Goal: Transaction & Acquisition: Book appointment/travel/reservation

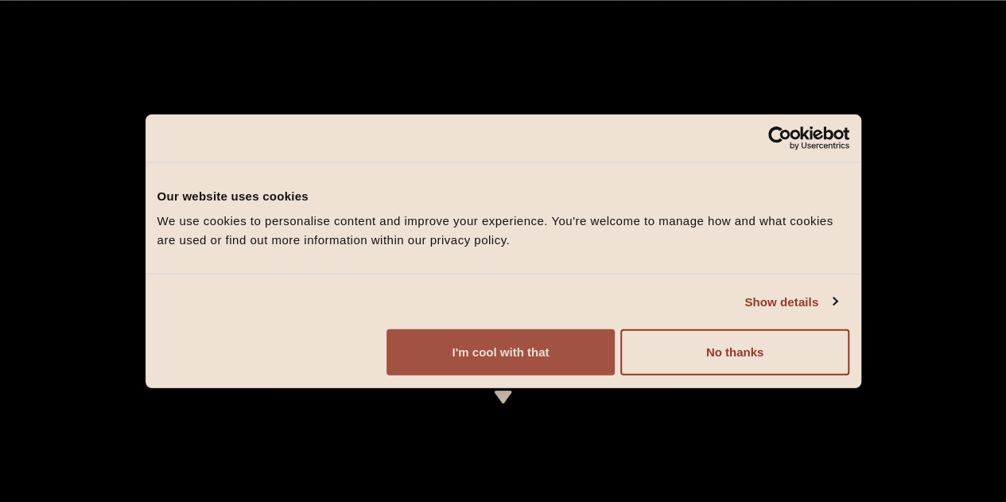
click at [615, 375] on button "I'm cool with that" at bounding box center [500, 352] width 228 height 46
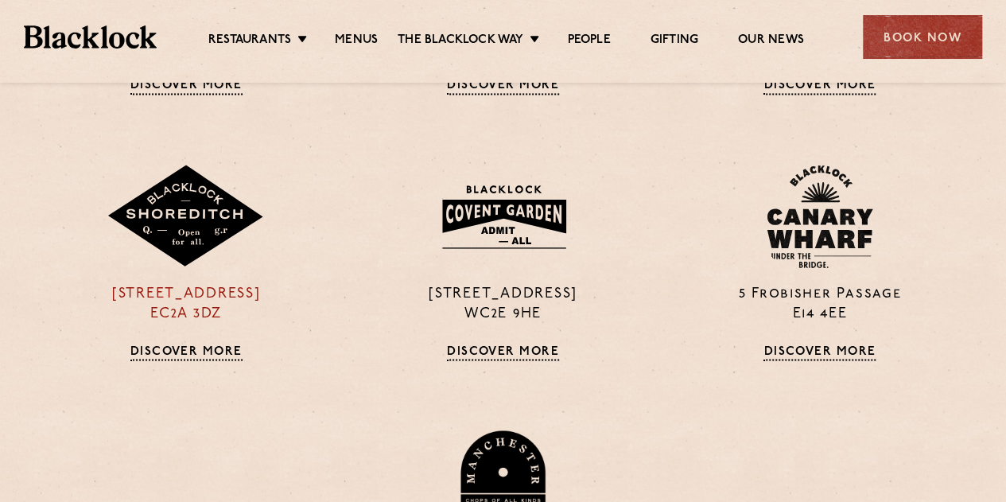
scroll to position [682, 0]
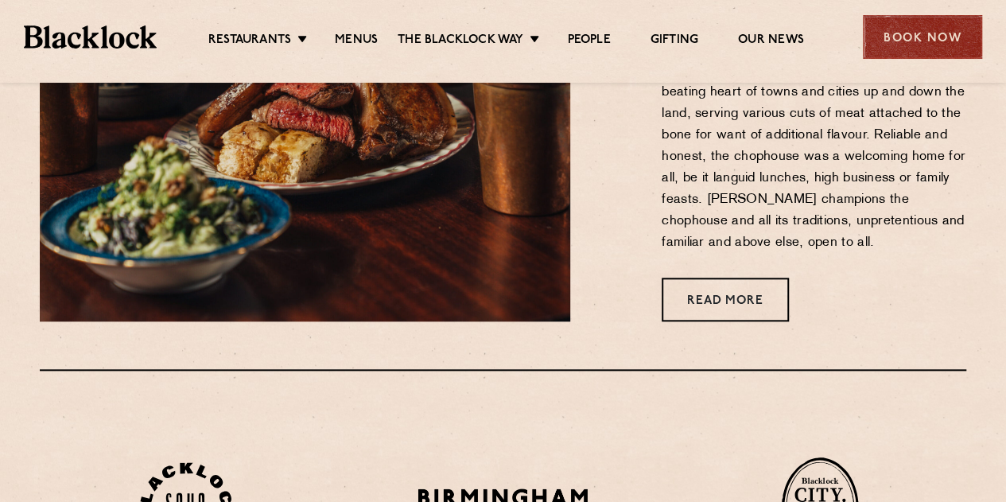
click at [963, 38] on div "Book Now" at bounding box center [922, 37] width 119 height 44
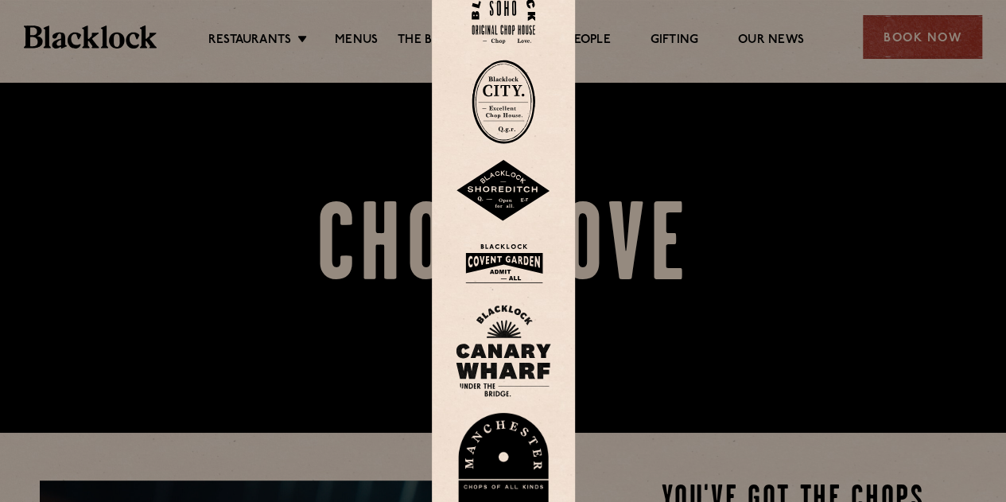
scroll to position [0, 0]
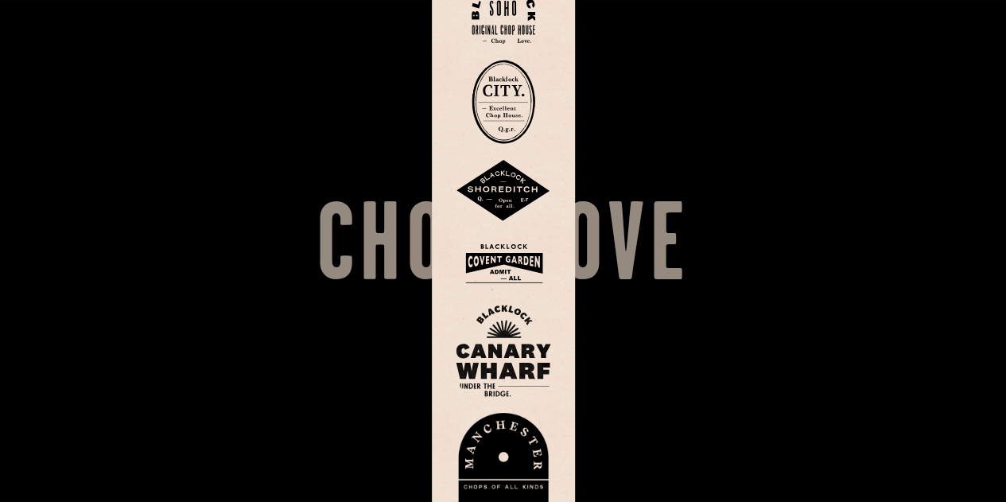
click at [506, 106] on img at bounding box center [503, 102] width 64 height 84
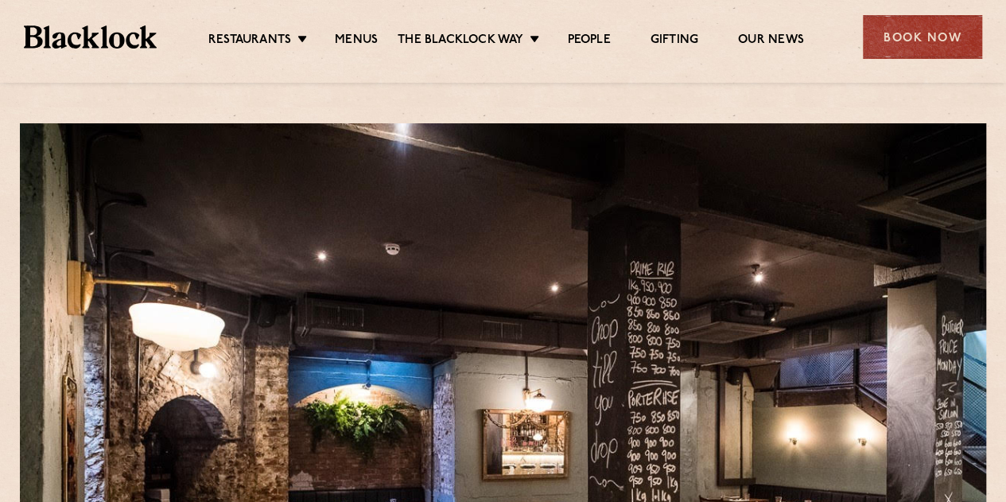
click at [958, 36] on div "Book Now" at bounding box center [922, 37] width 119 height 44
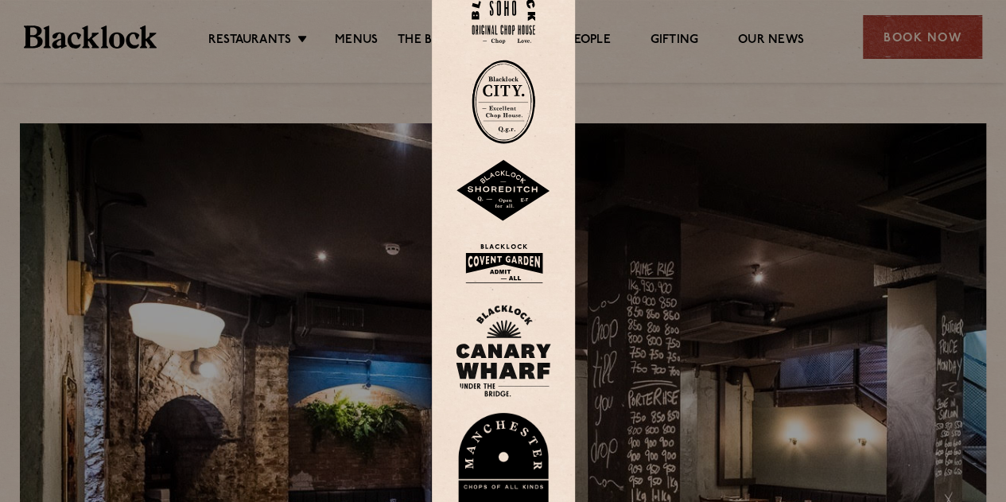
click at [514, 92] on img at bounding box center [503, 102] width 64 height 84
